Goal: Find specific page/section: Find specific page/section

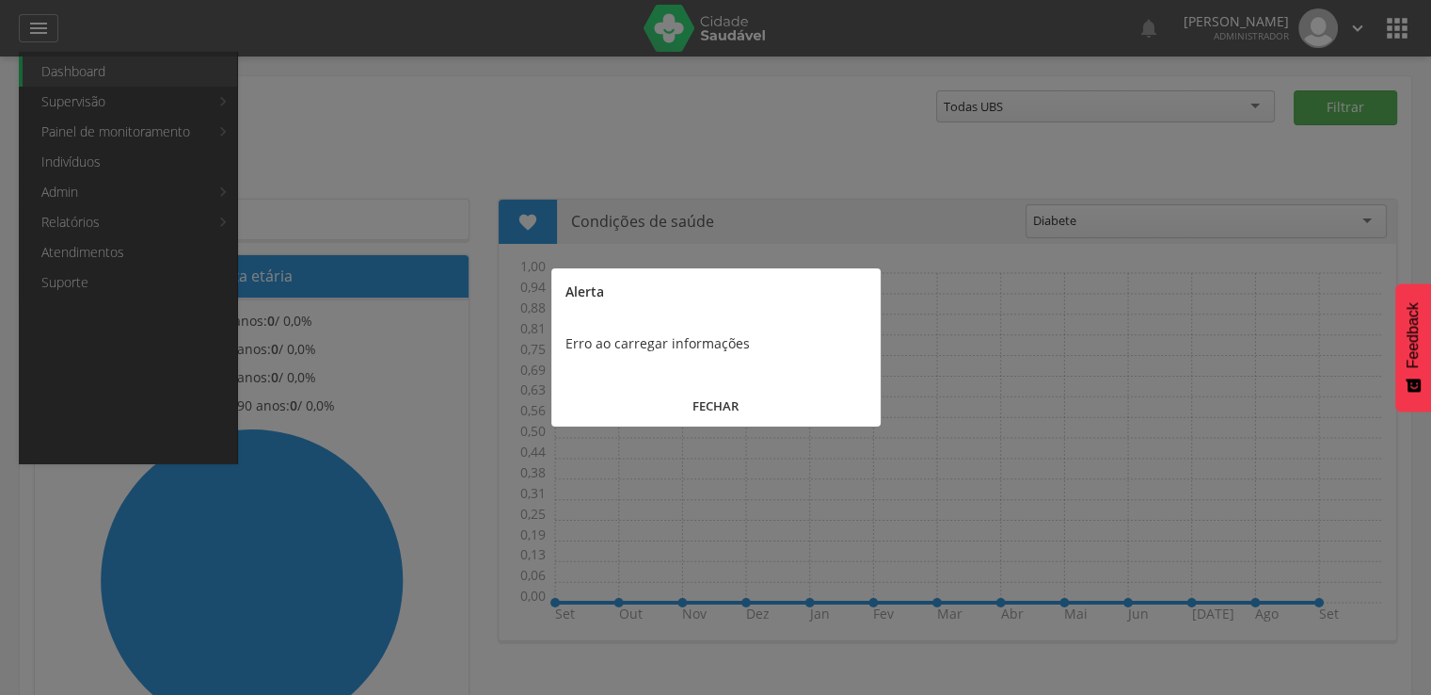
click at [162, 167] on div at bounding box center [715, 347] width 1431 height 695
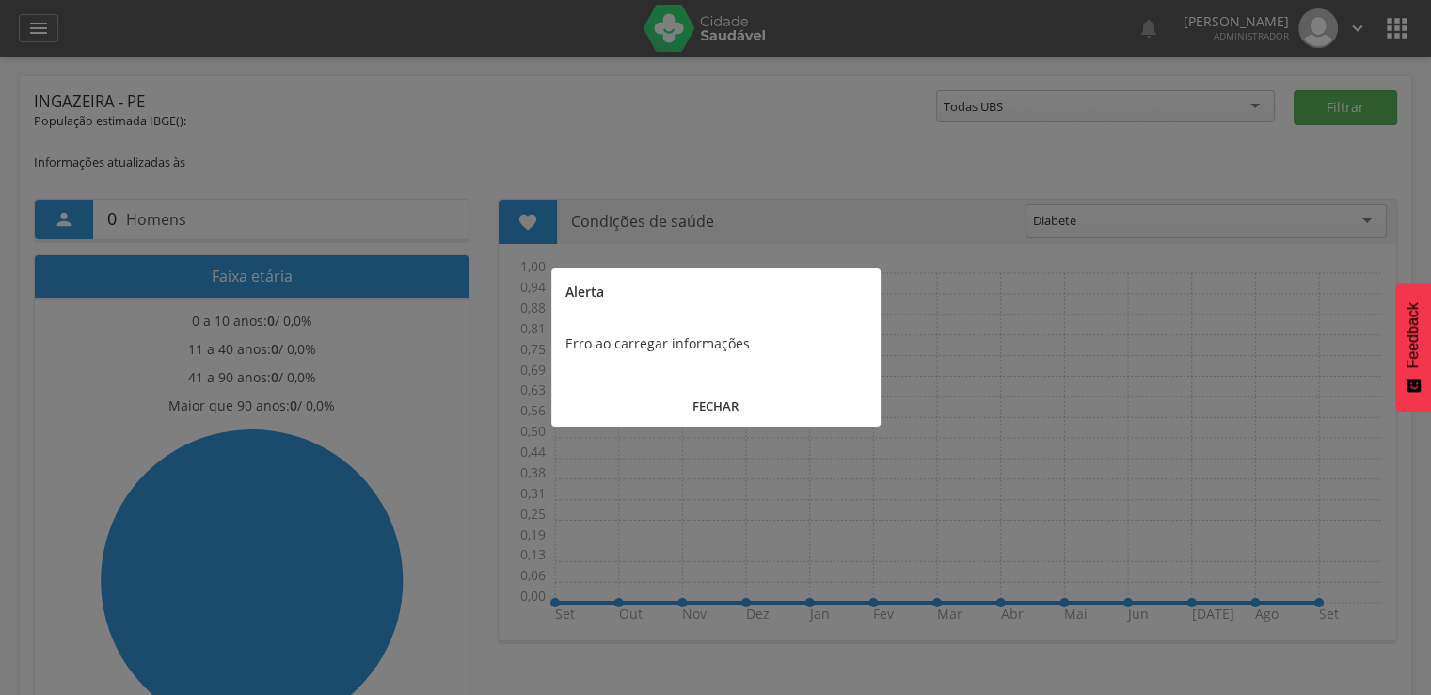
click at [690, 408] on button "FECHAR" at bounding box center [716, 406] width 329 height 40
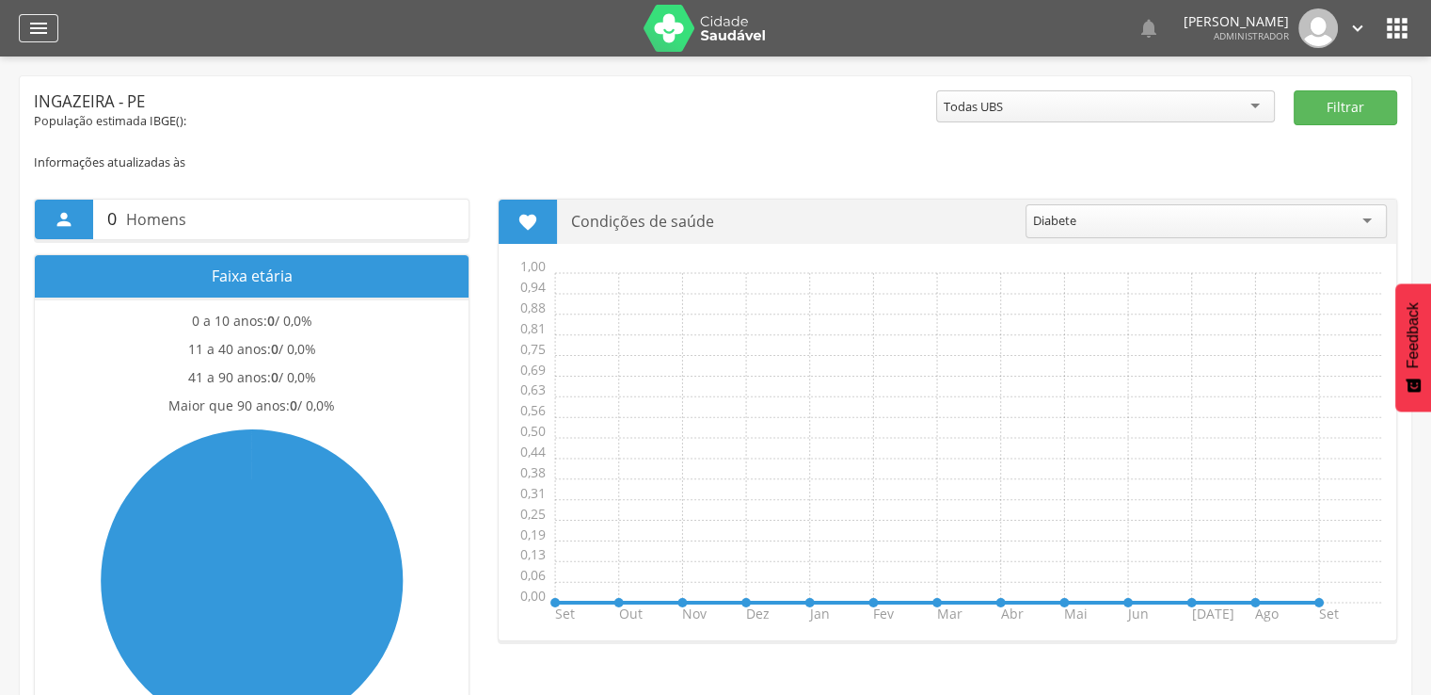
click at [32, 37] on icon "" at bounding box center [38, 28] width 23 height 23
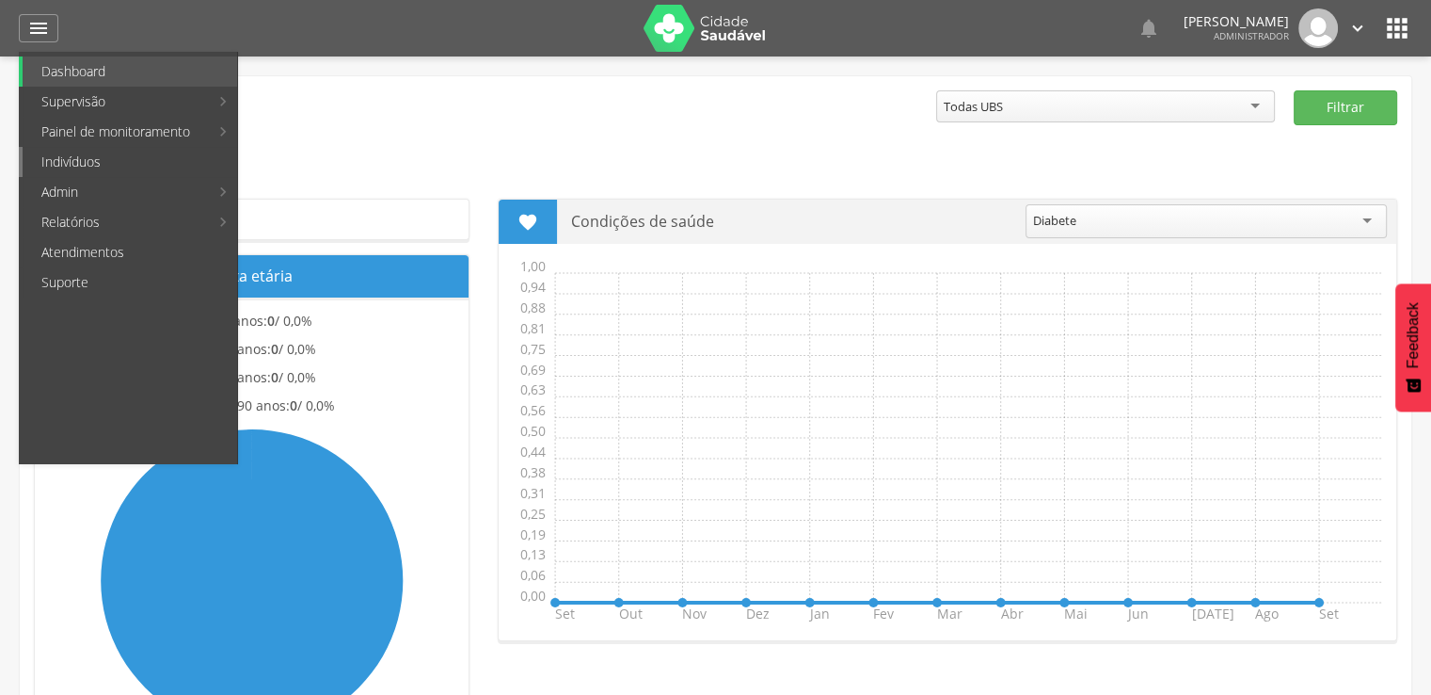
click at [94, 162] on link "Indivíduos" at bounding box center [130, 162] width 215 height 30
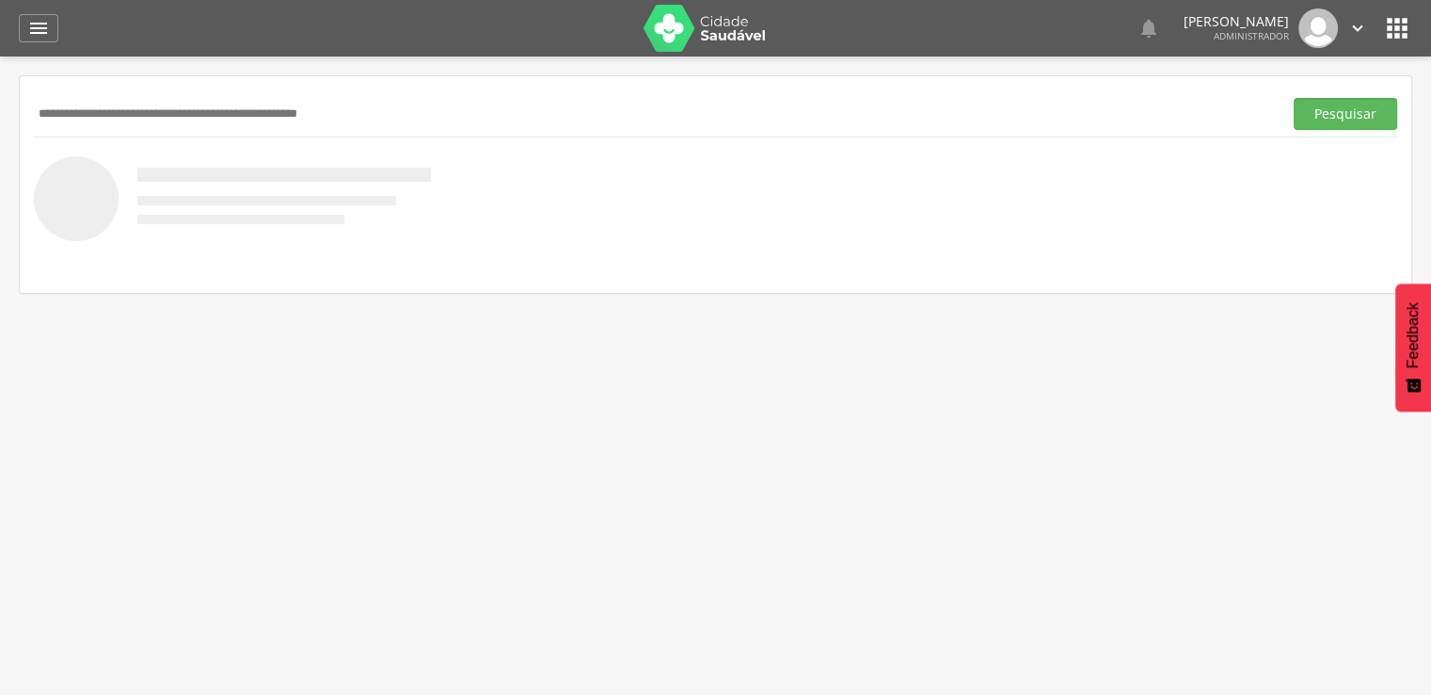
click at [540, 129] on div "Pesquisar" at bounding box center [716, 113] width 1364 height 46
click at [538, 129] on div "Pesquisar" at bounding box center [716, 113] width 1364 height 46
drag, startPoint x: 538, startPoint y: 129, endPoint x: 472, endPoint y: 135, distance: 67.1
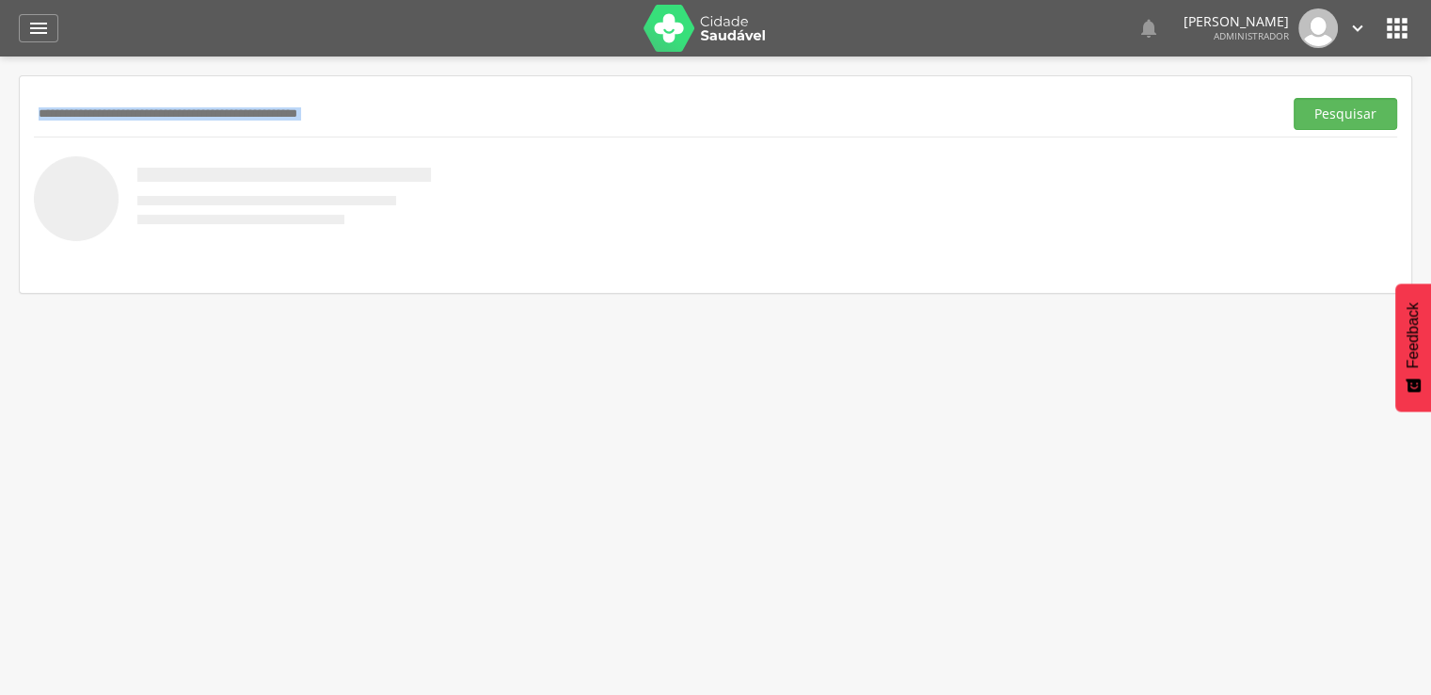
click at [527, 140] on div "Pesquisar" at bounding box center [716, 184] width 1392 height 216
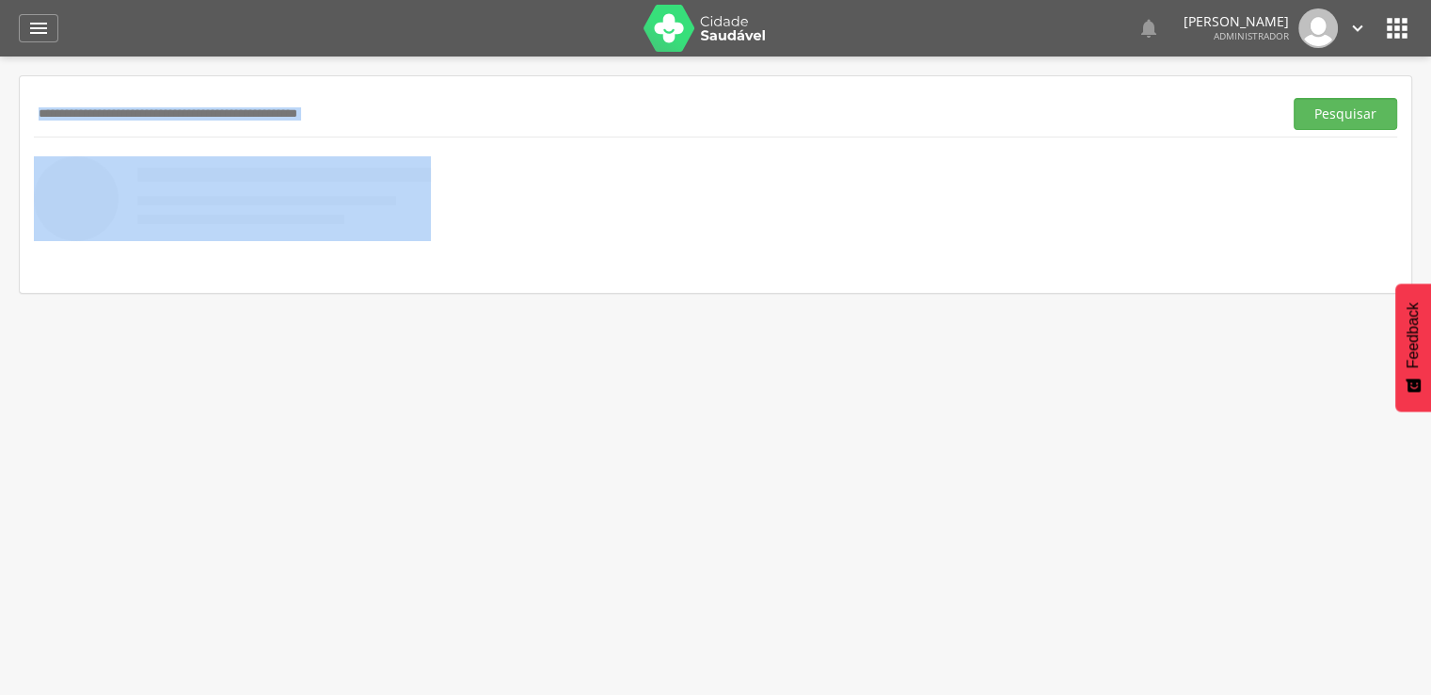
click at [373, 110] on input "text" at bounding box center [654, 114] width 1241 height 32
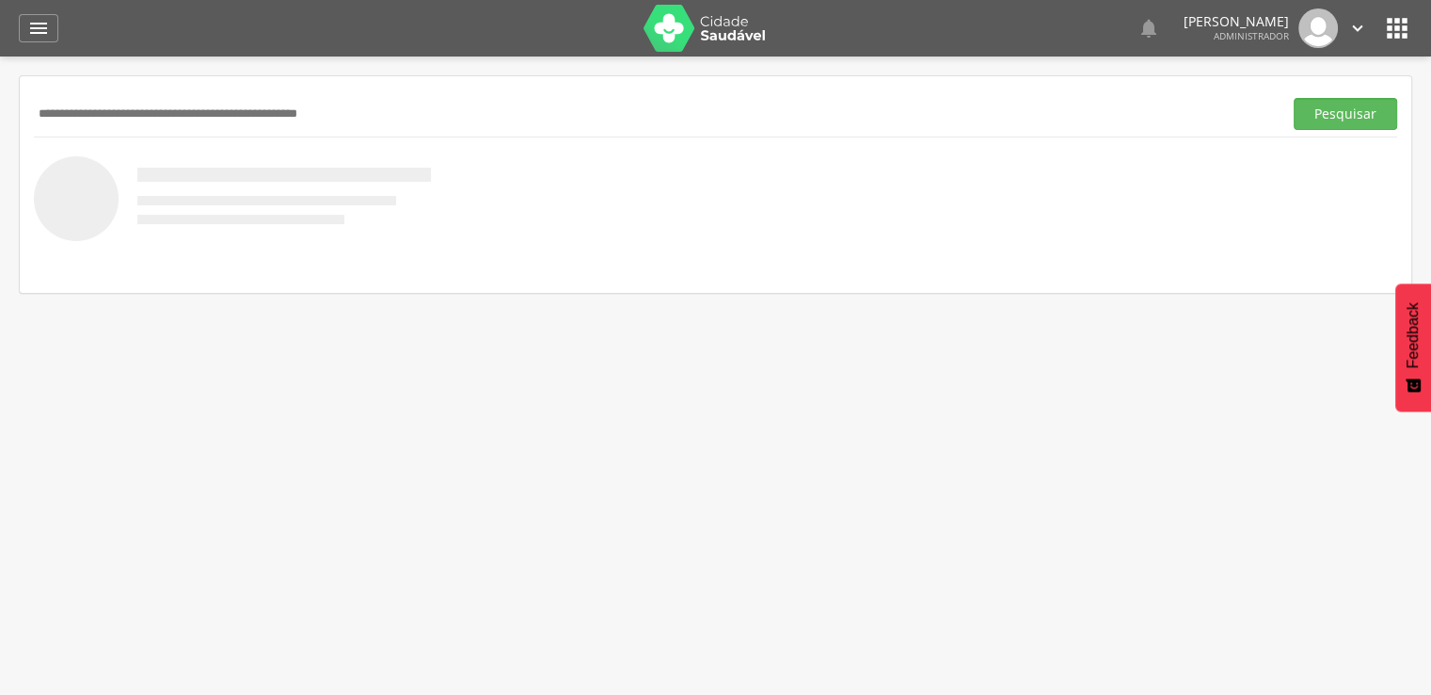
paste input "******"
type input "******"
click at [1294, 98] on button "Pesquisar" at bounding box center [1346, 114] width 104 height 32
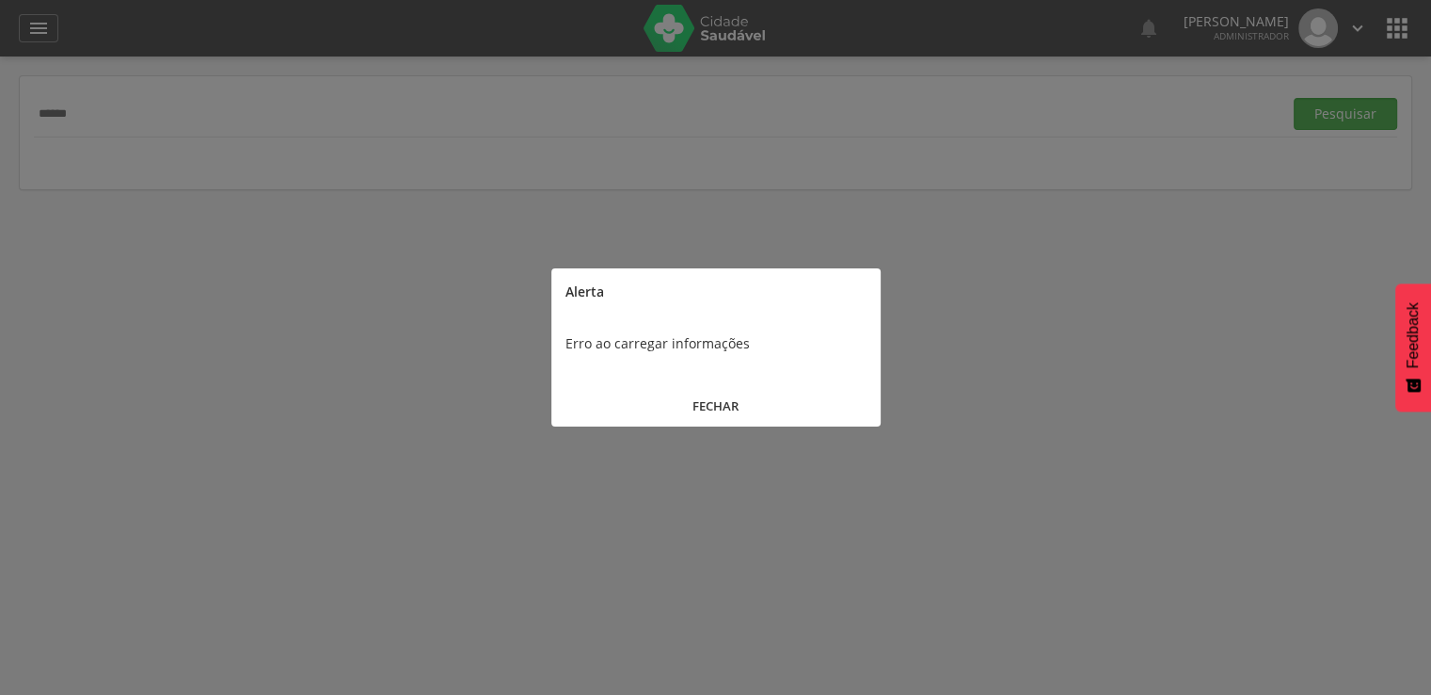
click at [654, 389] on button "FECHAR" at bounding box center [716, 406] width 329 height 40
